Goal: Browse casually: Explore the website without a specific task or goal

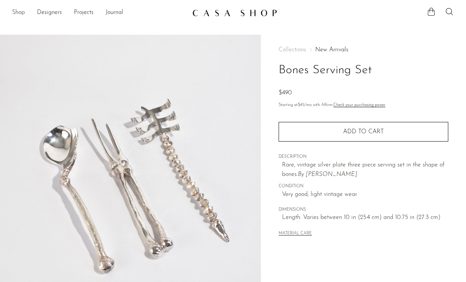
click at [19, 12] on link "Shop" at bounding box center [18, 13] width 13 height 10
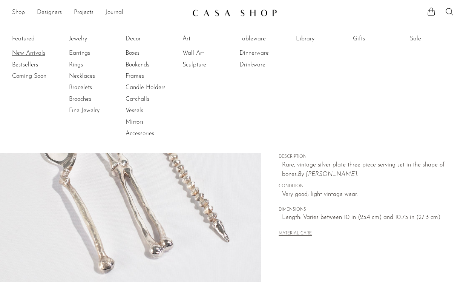
click at [21, 50] on link "New Arrivals" at bounding box center [40, 53] width 57 height 8
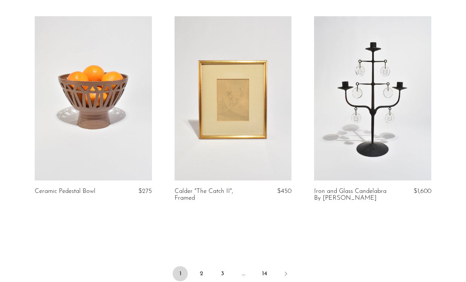
scroll to position [2270, 0]
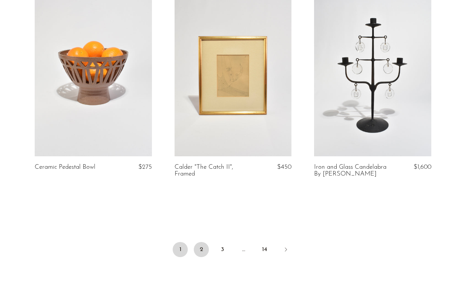
click at [200, 253] on link "2" at bounding box center [201, 249] width 15 height 15
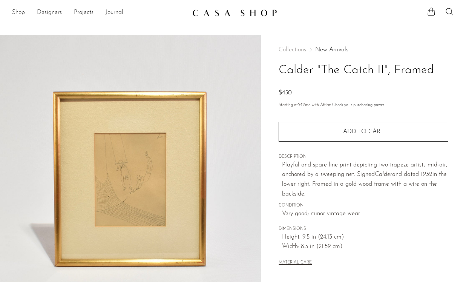
click at [155, 167] on img at bounding box center [130, 176] width 261 height 283
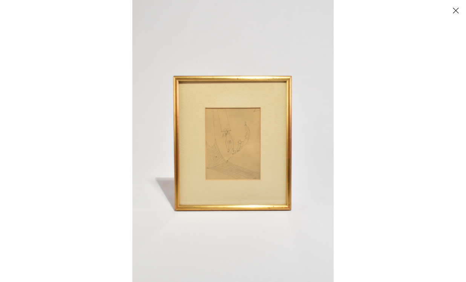
click at [215, 107] on img at bounding box center [232, 141] width 201 height 282
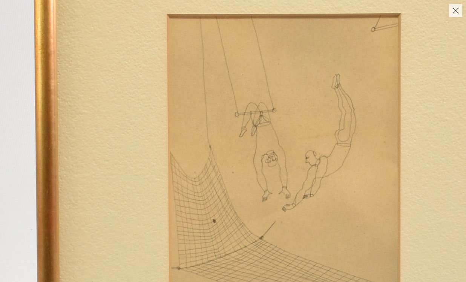
click at [455, 9] on button "Close" at bounding box center [455, 10] width 13 height 13
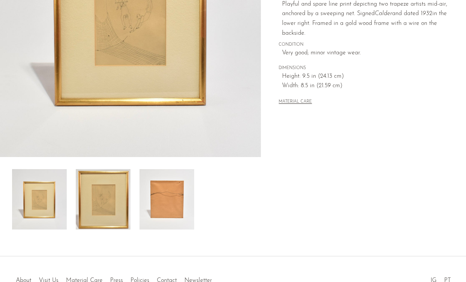
scroll to position [163, 0]
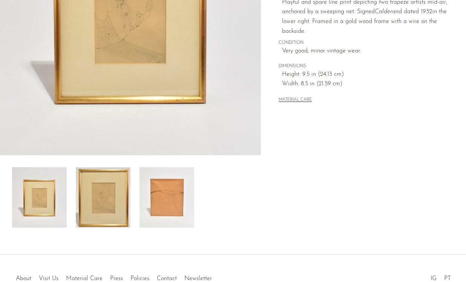
click at [151, 198] on img at bounding box center [167, 197] width 55 height 60
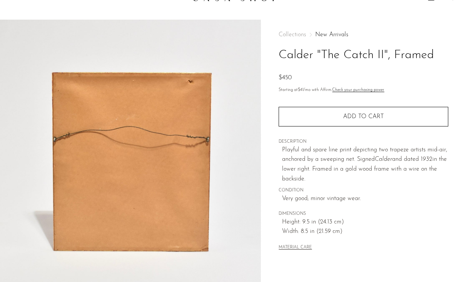
scroll to position [12, 0]
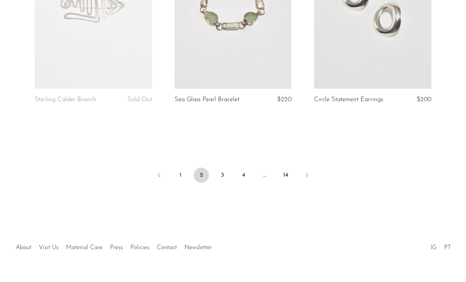
scroll to position [2375, 0]
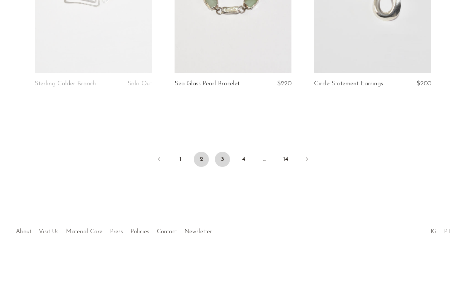
click at [221, 163] on link "3" at bounding box center [222, 159] width 15 height 15
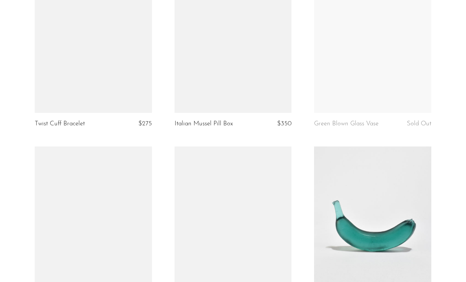
scroll to position [525, 0]
